Goal: Check status: Check status

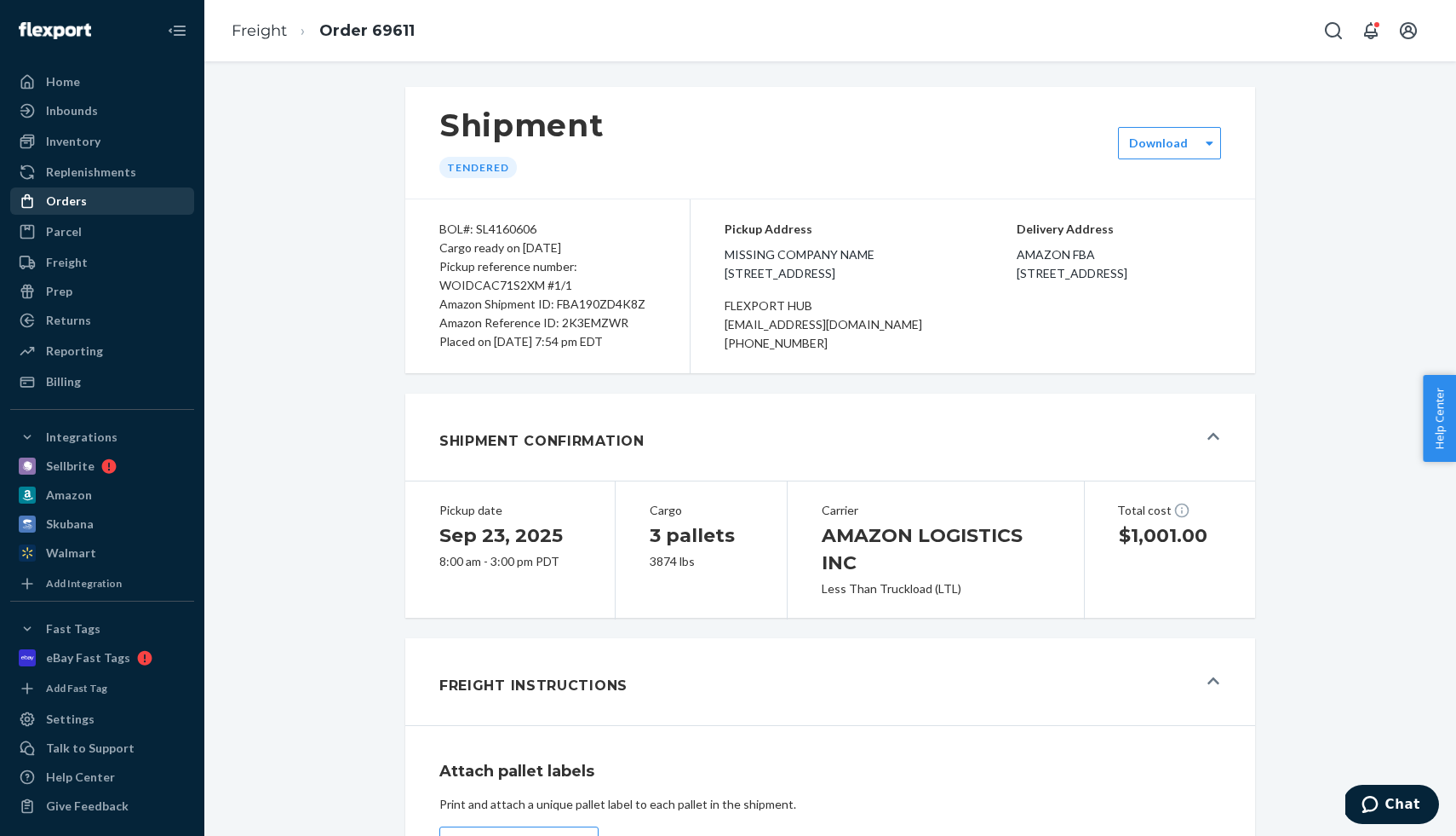
scroll to position [145, 0]
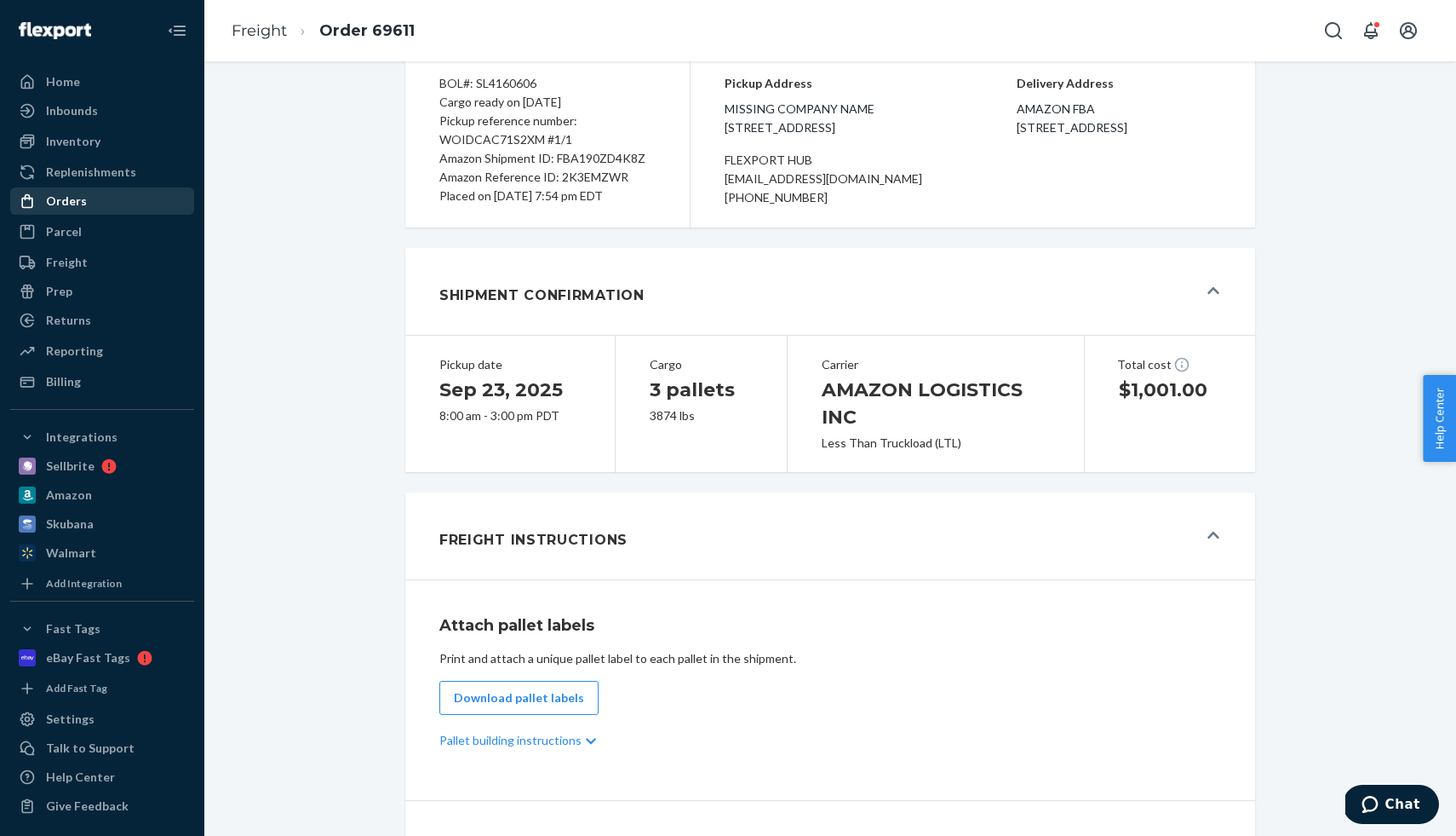
click at [113, 206] on div "Orders" at bounding box center [102, 201] width 180 height 24
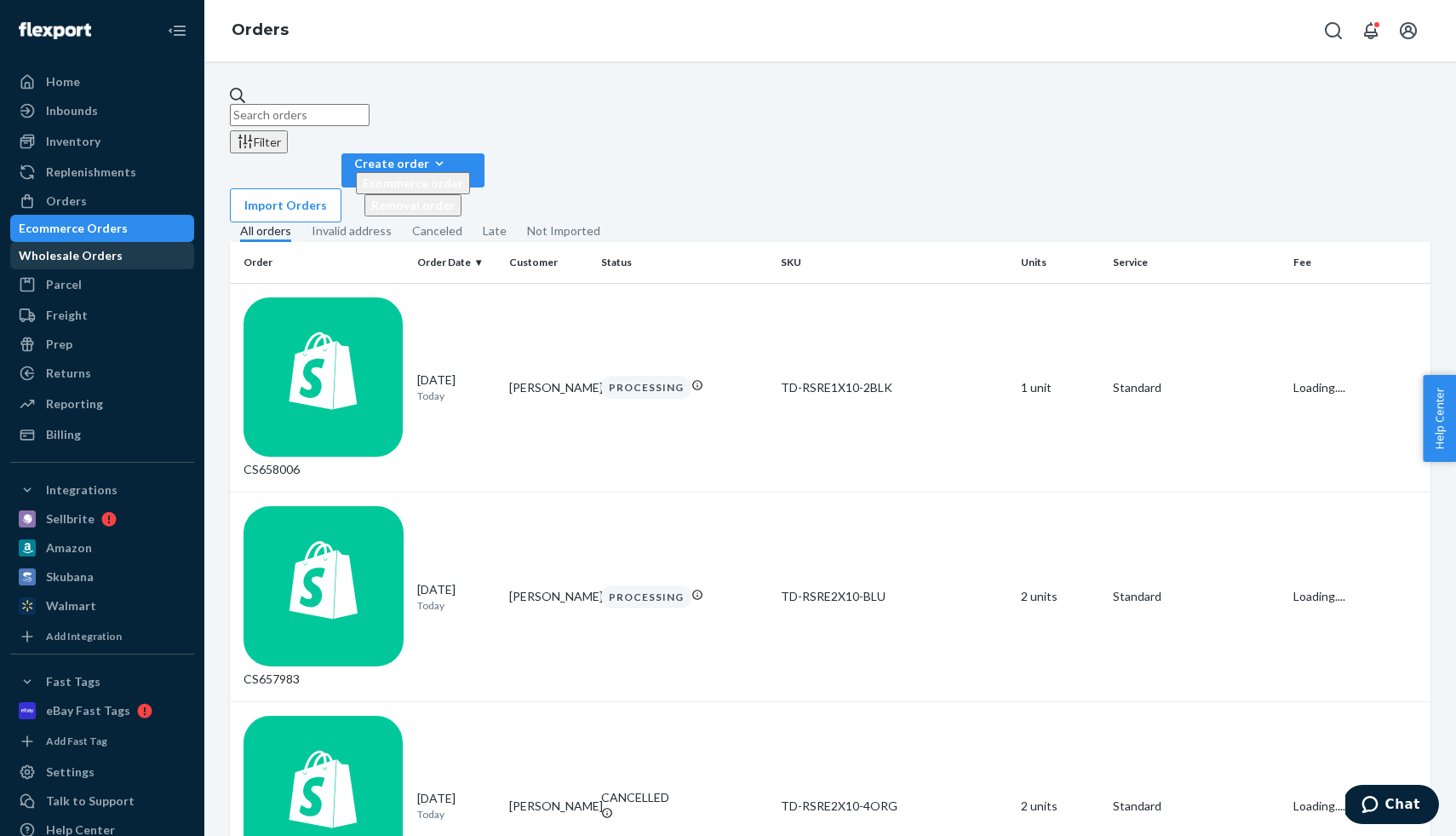
drag, startPoint x: 109, startPoint y: 262, endPoint x: 117, endPoint y: 254, distance: 11.3
click at [109, 261] on div "Wholesale Orders" at bounding box center [70, 255] width 104 height 17
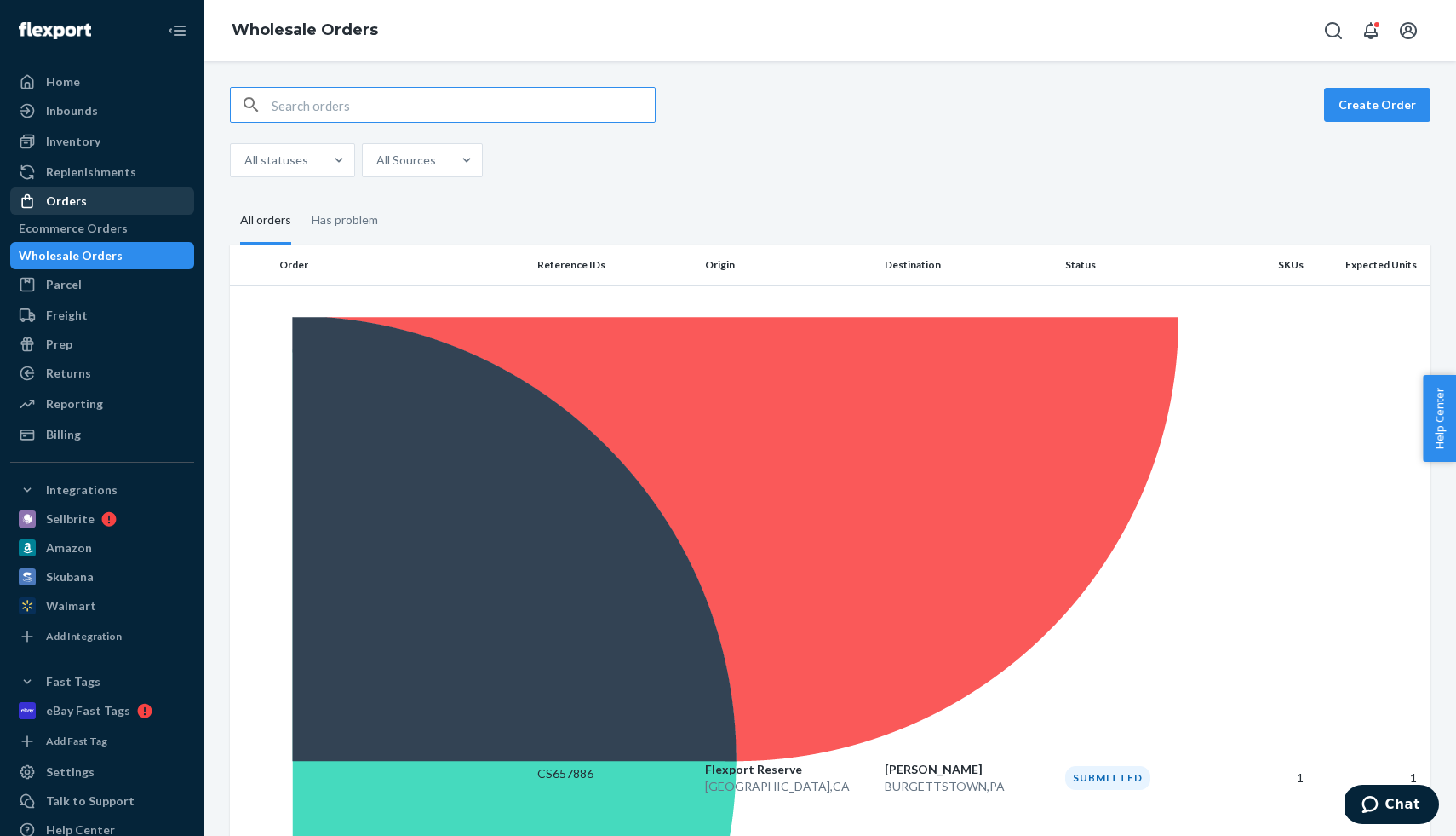
drag, startPoint x: 126, startPoint y: 227, endPoint x: 164, endPoint y: 202, distance: 45.5
click at [126, 227] on div "Ecommerce Orders" at bounding box center [73, 228] width 109 height 17
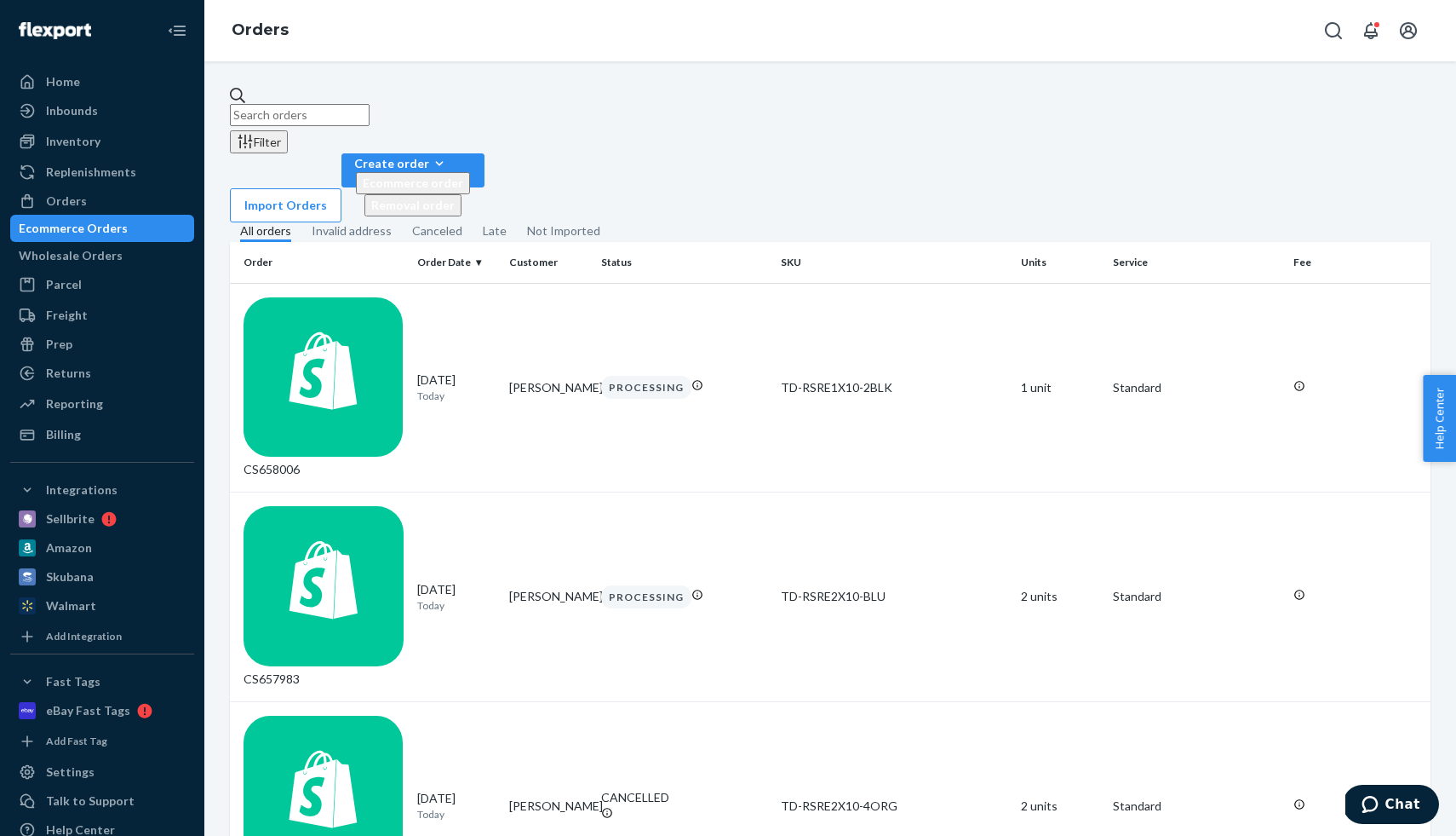
drag, startPoint x: 86, startPoint y: 253, endPoint x: 110, endPoint y: 239, distance: 27.8
click at [86, 253] on div "Wholesale Orders" at bounding box center [70, 255] width 104 height 17
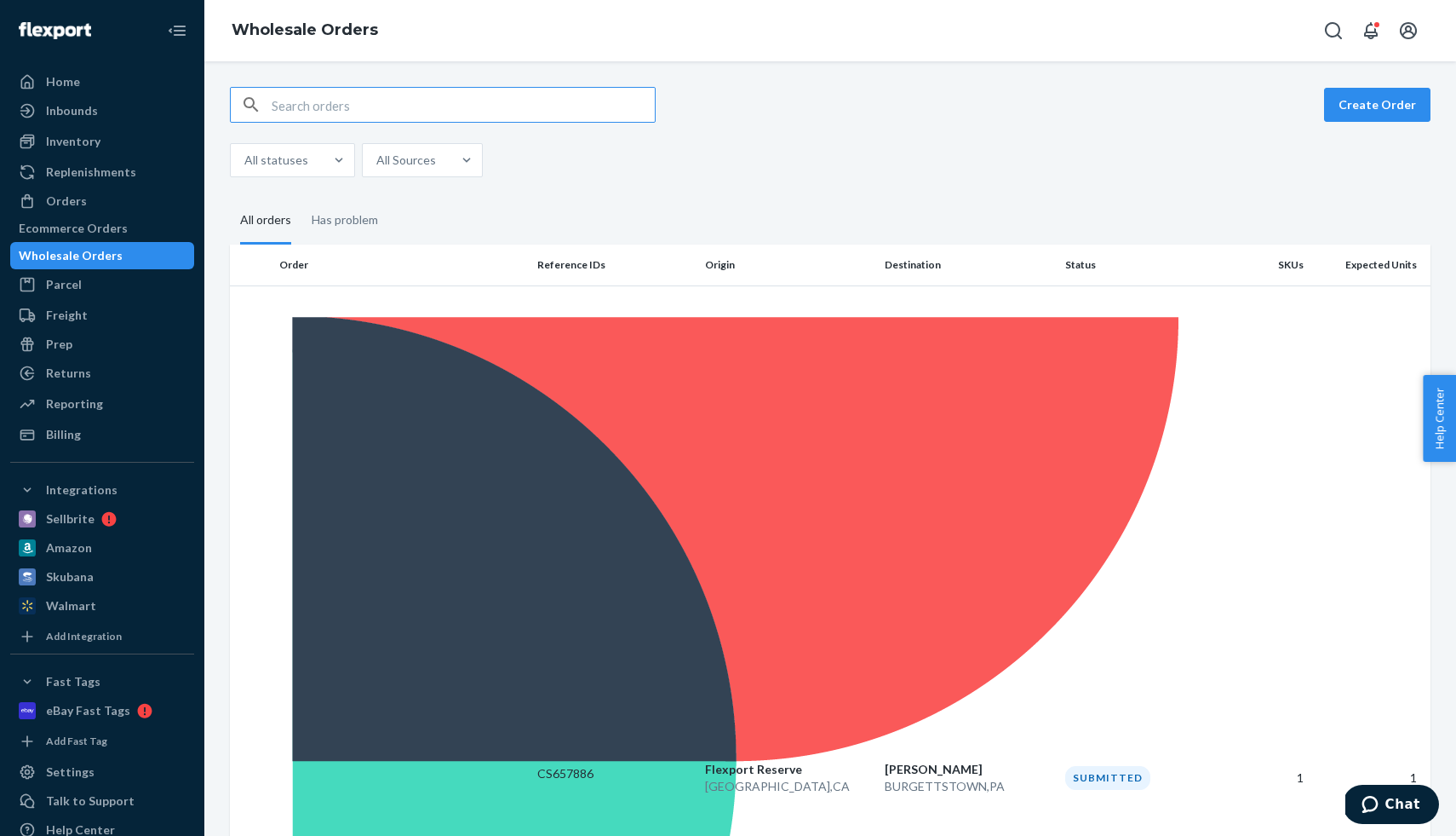
click at [285, 115] on input "text" at bounding box center [463, 104] width 383 height 34
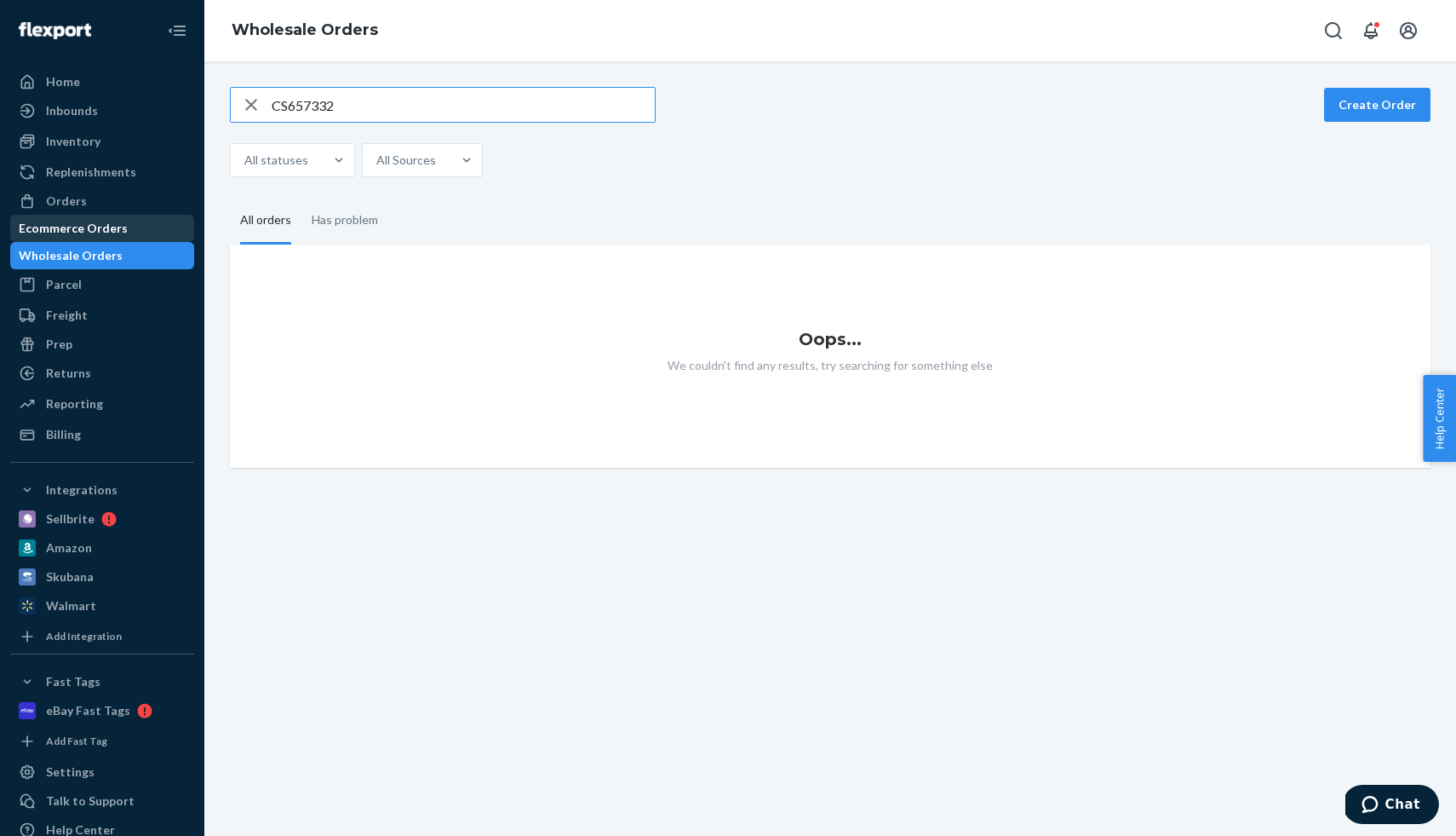
type input "CS657332"
click at [152, 224] on div "Ecommerce Orders" at bounding box center [102, 228] width 180 height 24
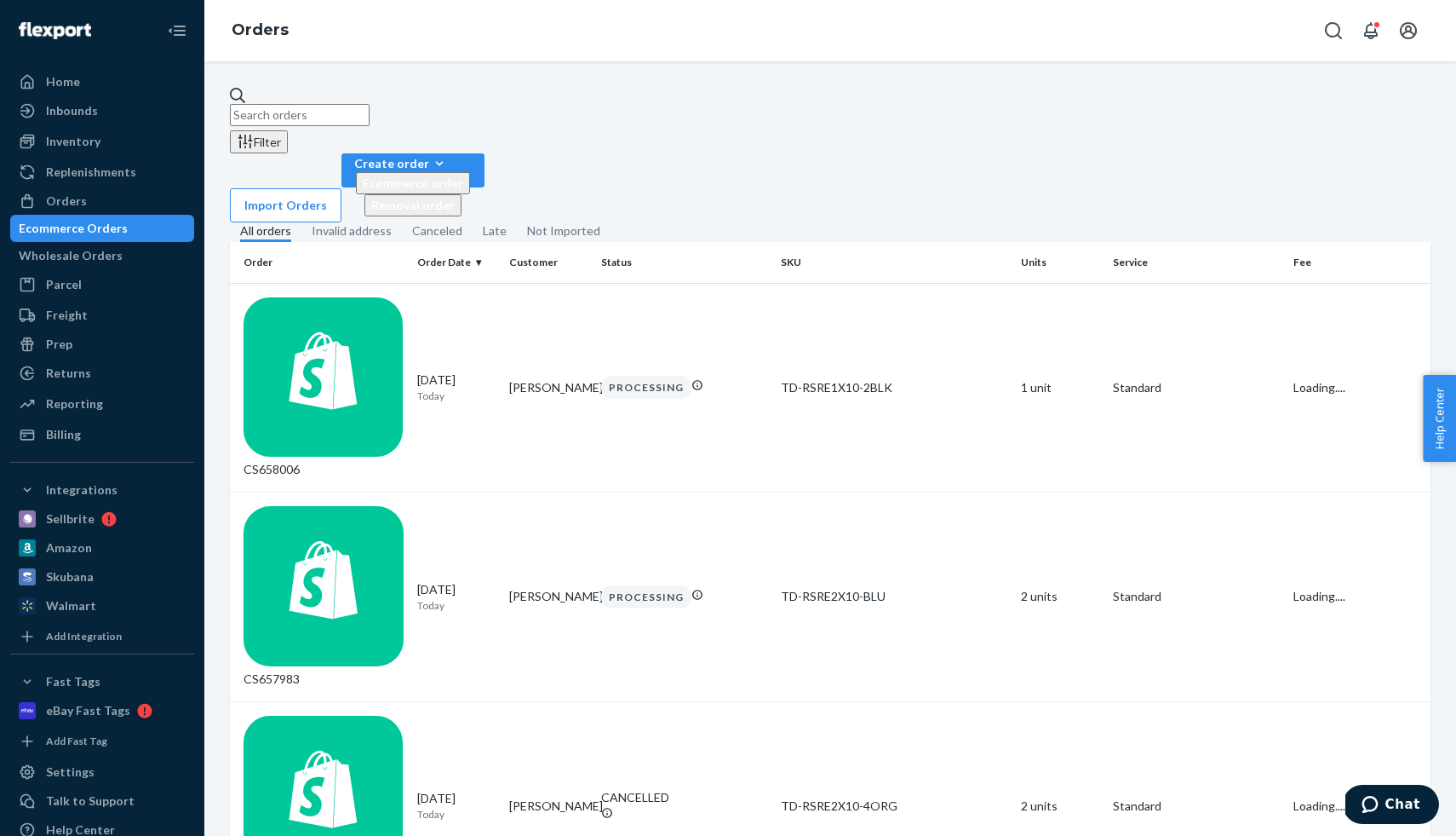
click at [329, 104] on input "text" at bounding box center [300, 115] width 140 height 22
paste input "CS657332"
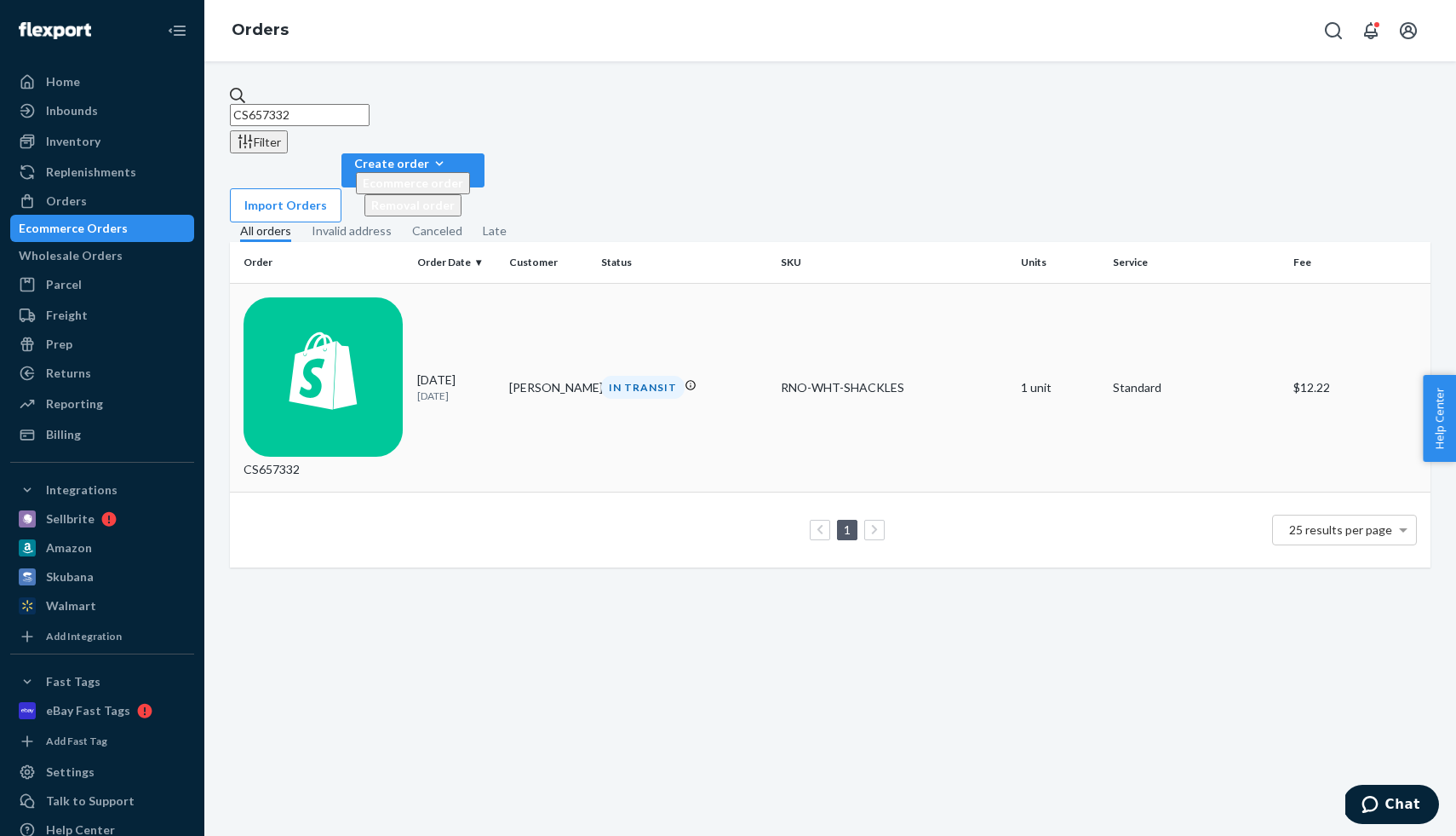
type input "CS657332"
click at [366, 297] on div "CS657332" at bounding box center [324, 388] width 160 height 181
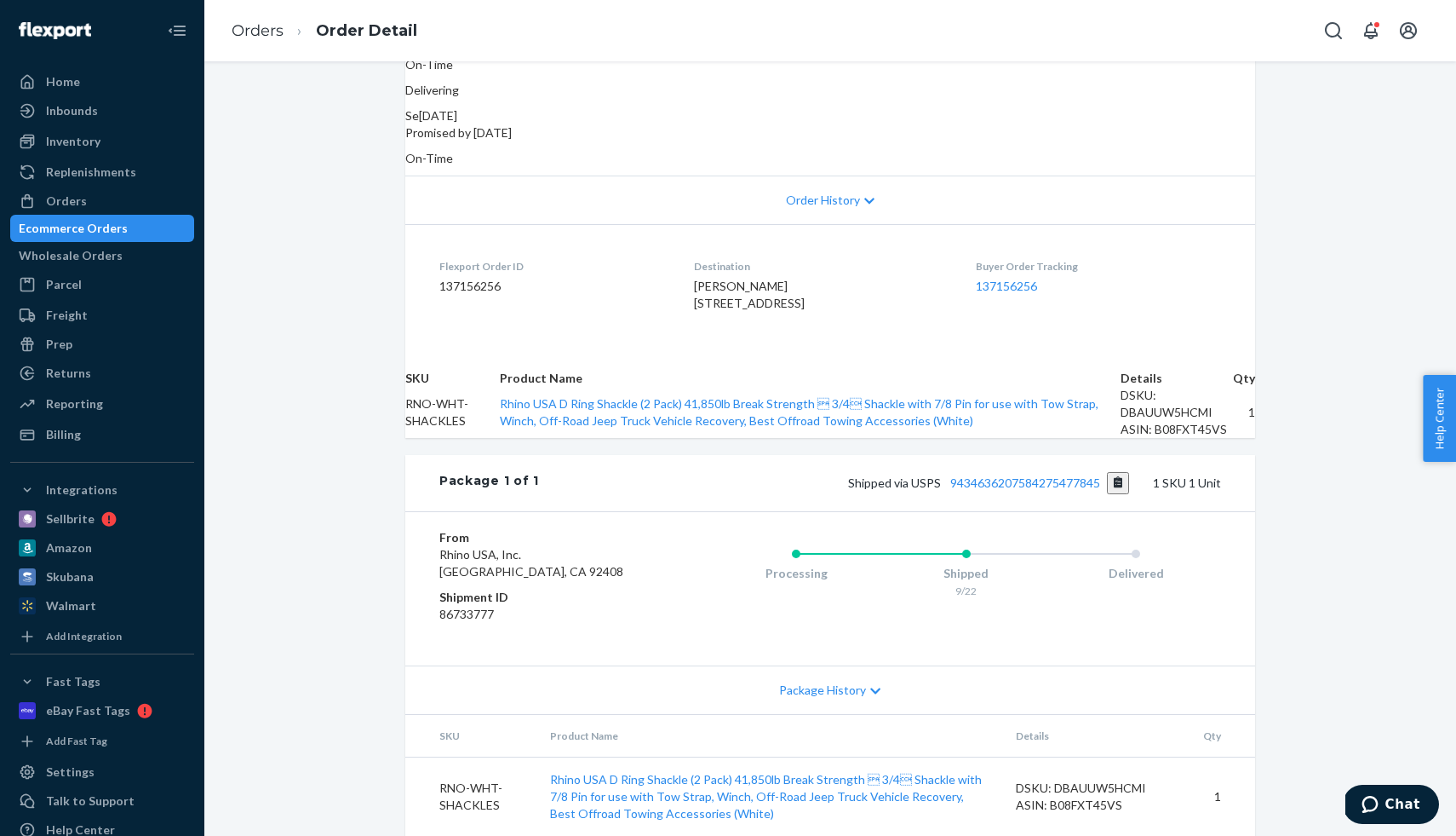
scroll to position [292, 0]
click at [1111, 494] on button "Copy tracking number" at bounding box center [1118, 483] width 23 height 22
click at [1256, 390] on div "Shopify Order # CS657332 • Standard / $12.22 View Details Contact Support Creat…" at bounding box center [830, 319] width 875 height 1032
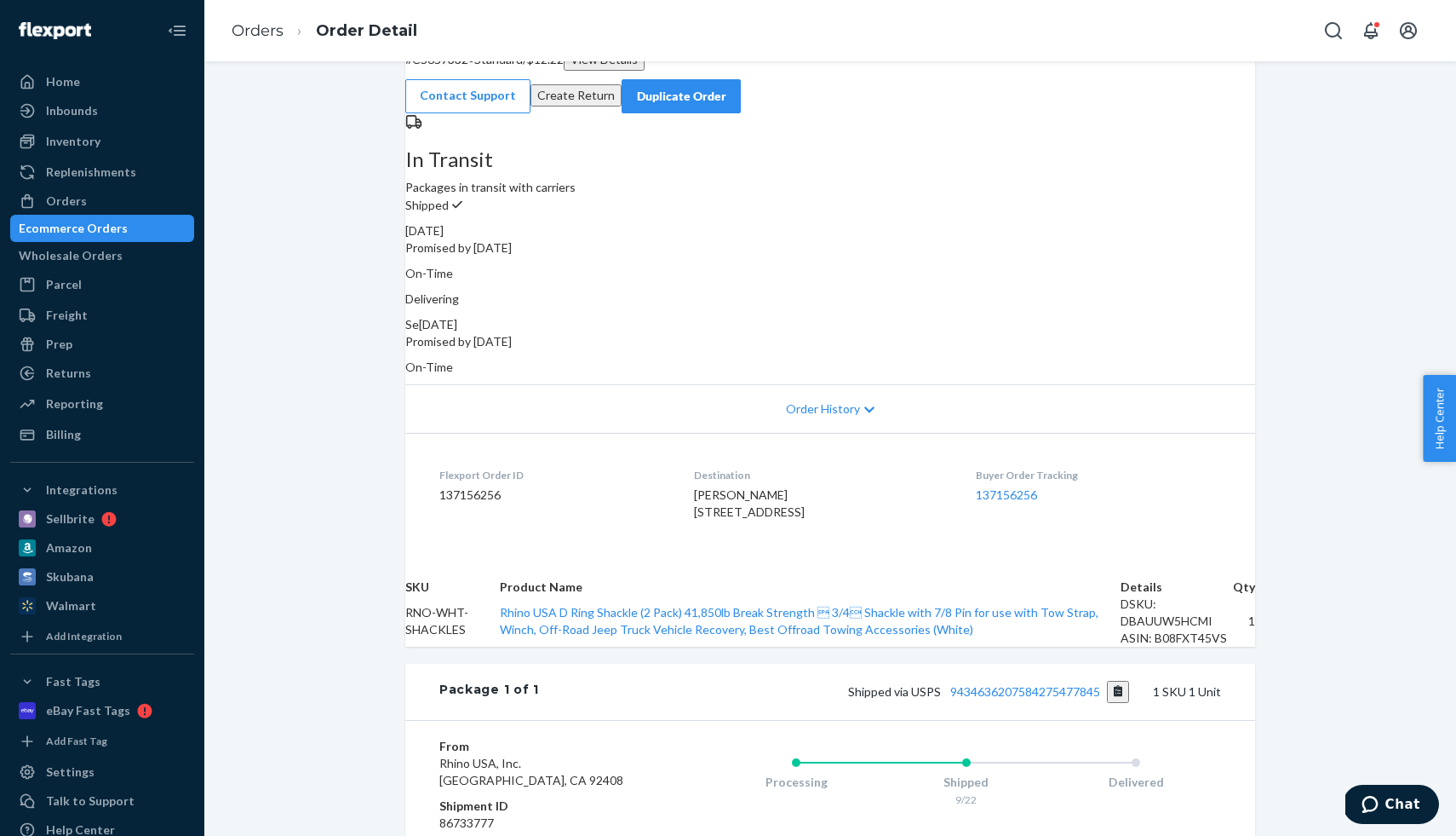
scroll to position [70, 0]
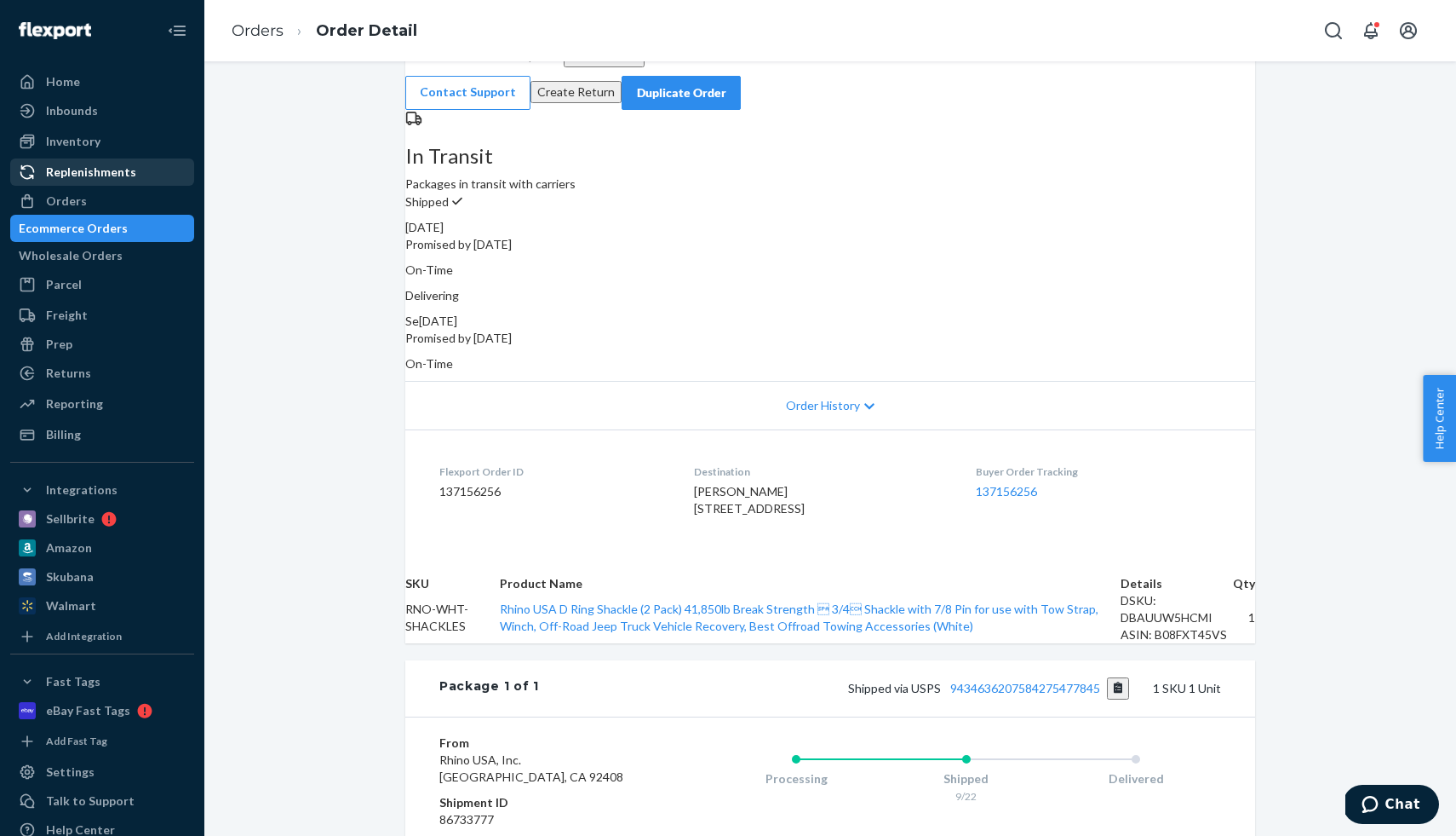
click at [114, 162] on div "Replenishments" at bounding box center [102, 172] width 180 height 24
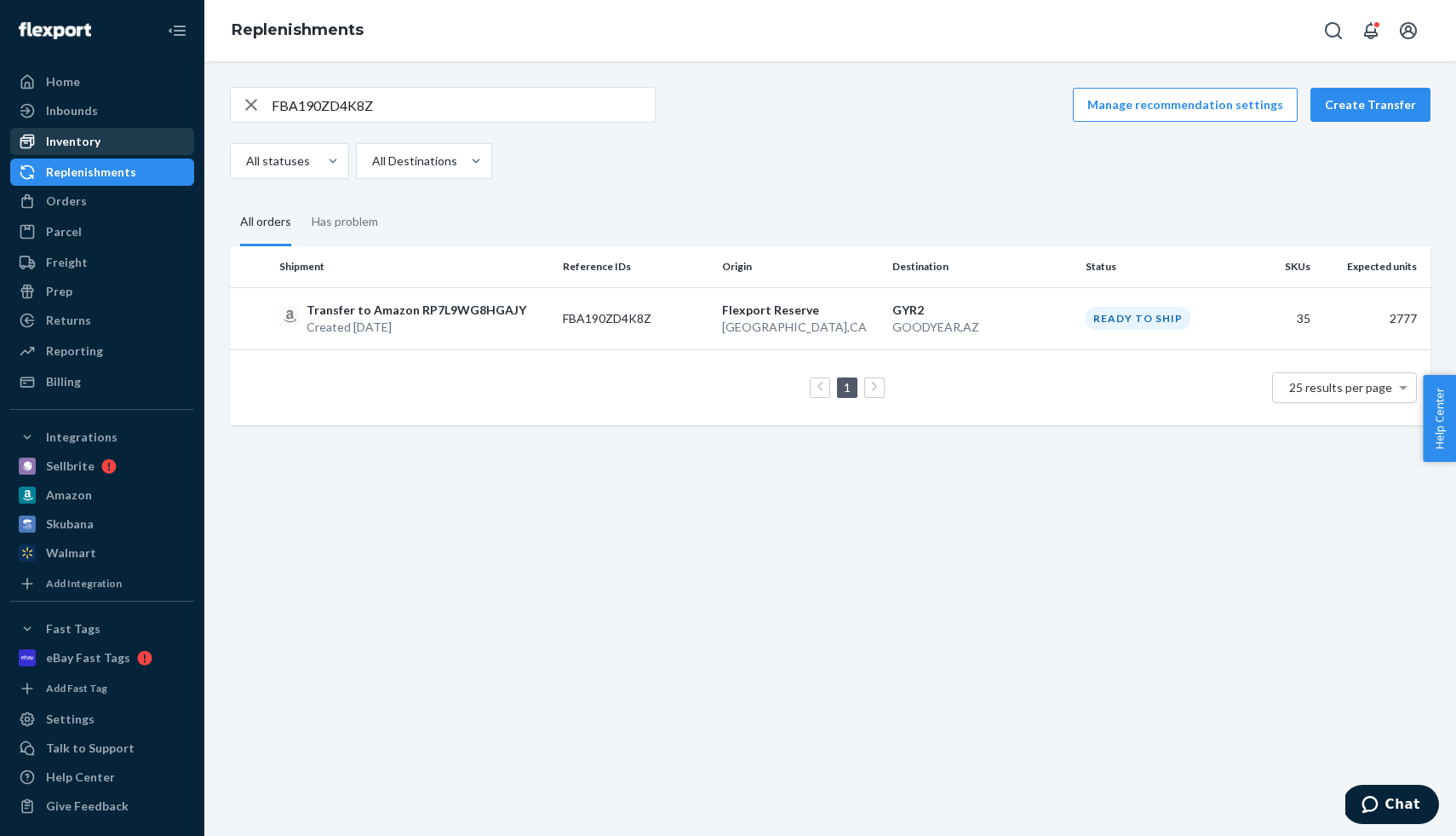
click at [104, 145] on div "Inventory" at bounding box center [102, 142] width 180 height 24
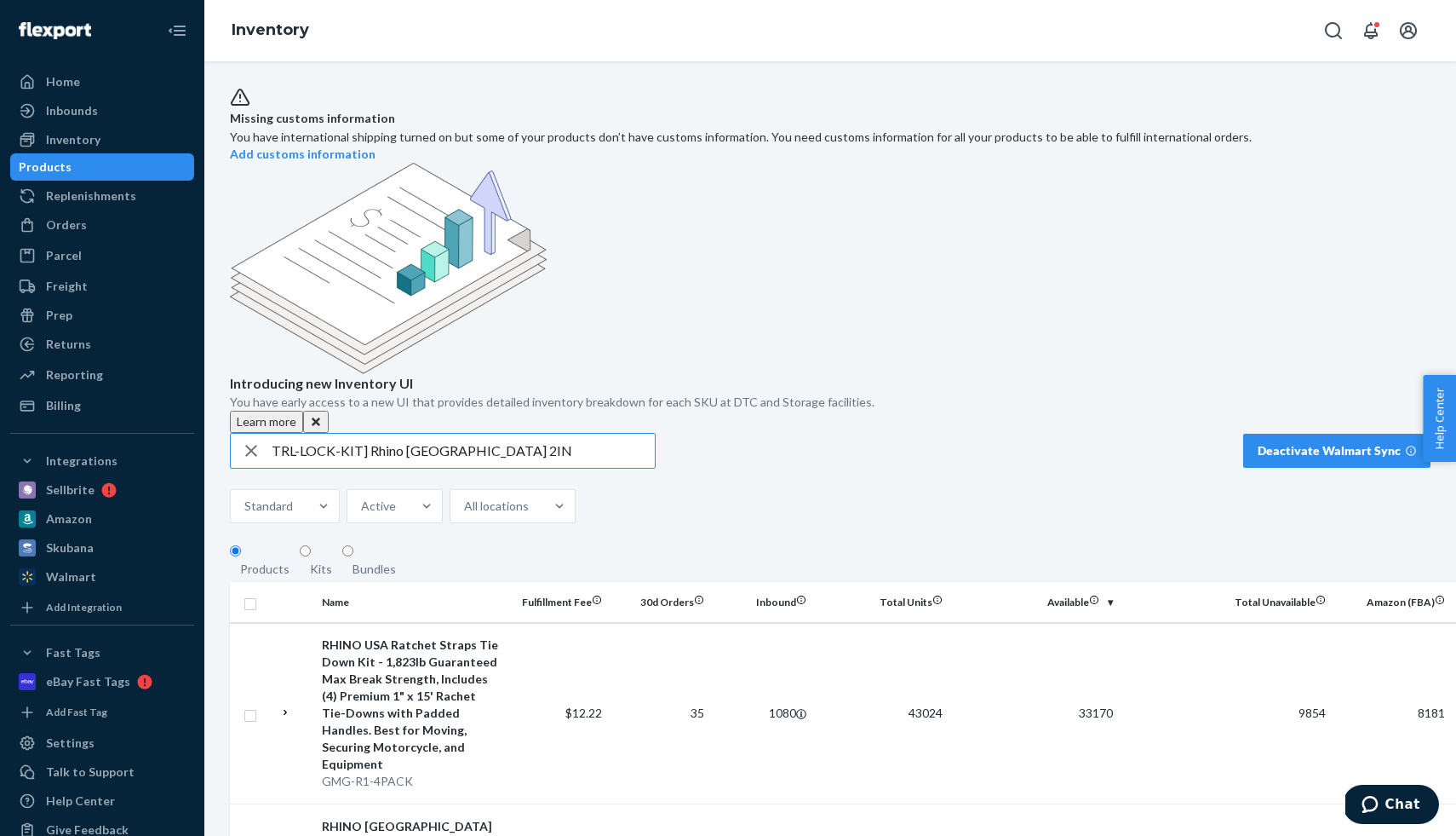
drag, startPoint x: 496, startPoint y: 367, endPoint x: 386, endPoint y: 366, distance: 110.0
click at [387, 434] on input "TRL-LOCK-KIT] Rhino [GEOGRAPHIC_DATA] 2IN" at bounding box center [463, 450] width 383 height 34
type input "TRL-LOCK-KIT]"
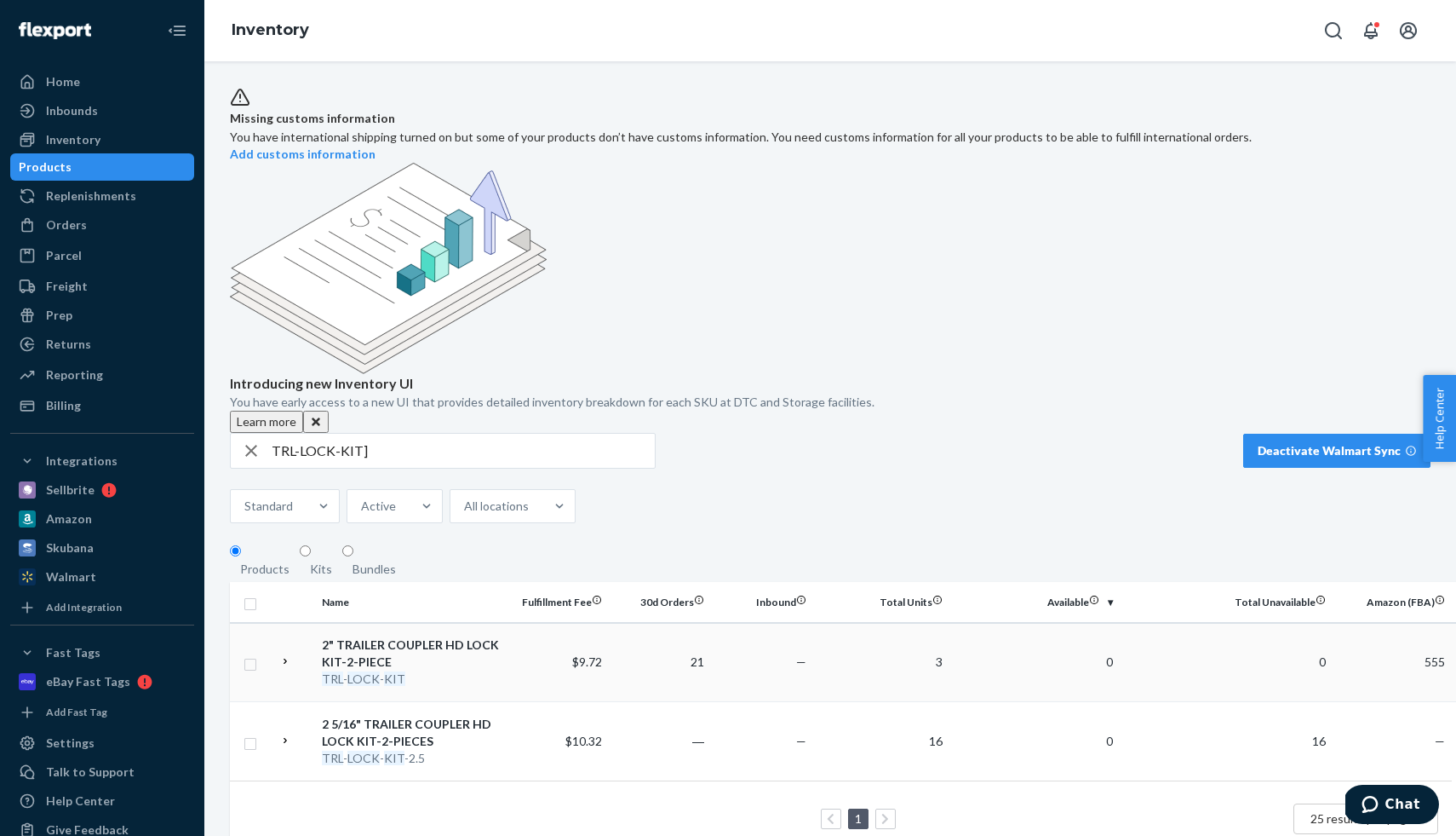
click at [408, 670] on div "TRL - LOCK - KIT" at bounding box center [410, 679] width 178 height 17
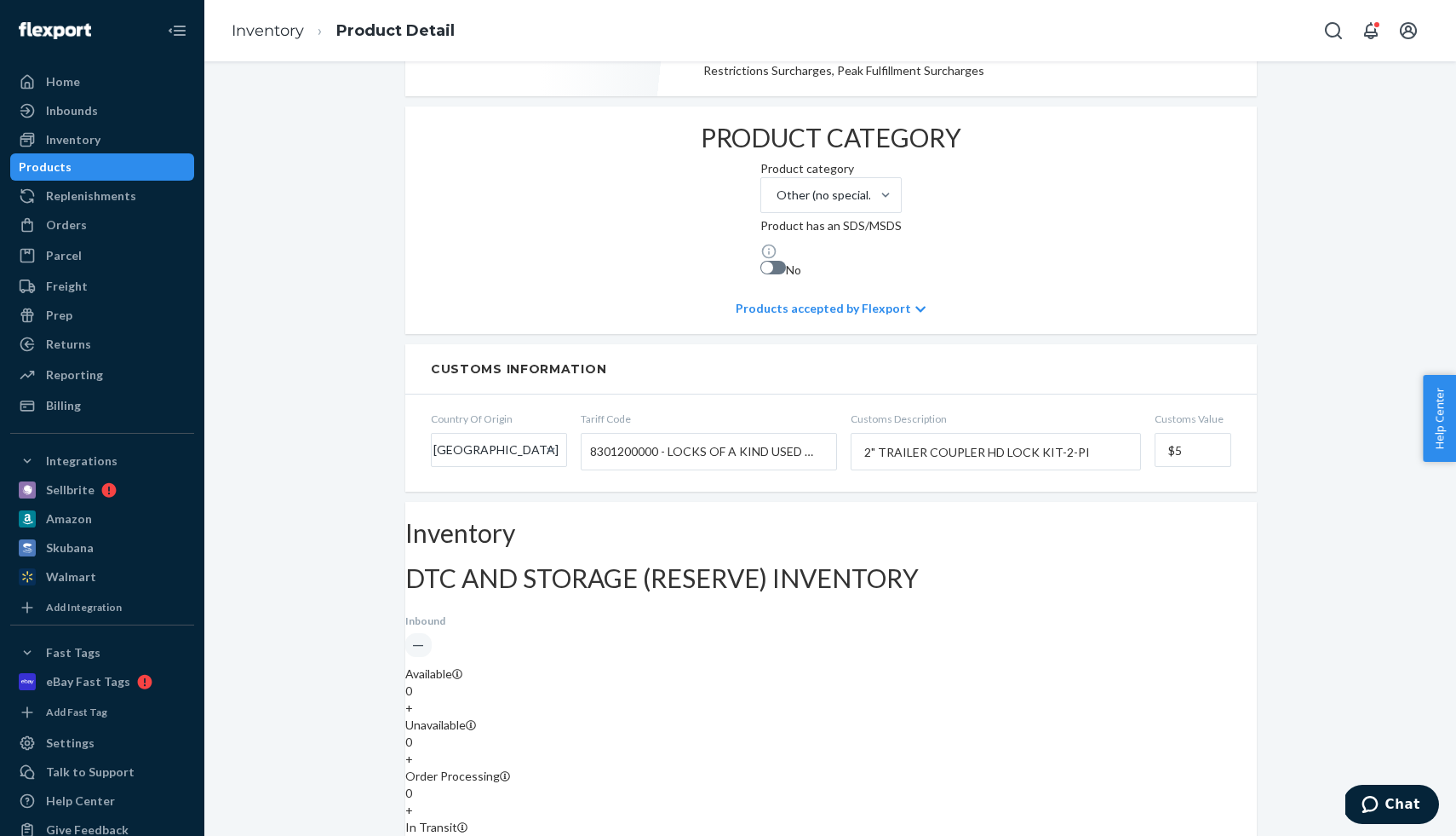
scroll to position [1047, 0]
